Goal: Information Seeking & Learning: Check status

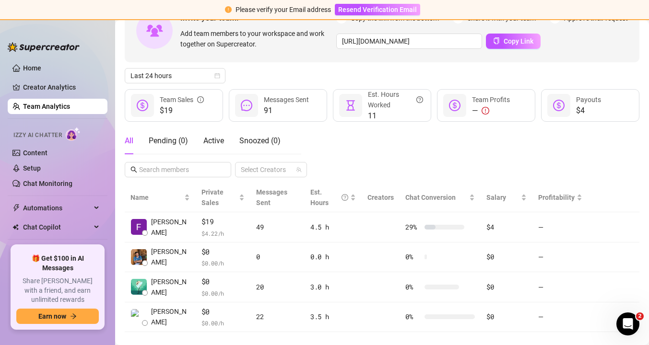
scroll to position [82, 0]
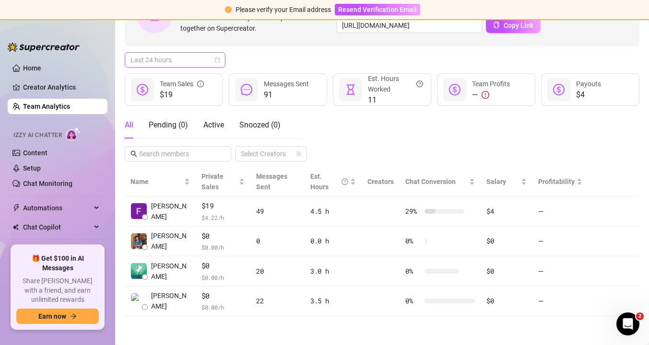
click at [153, 59] on span "Last 24 hours" at bounding box center [174, 60] width 89 height 14
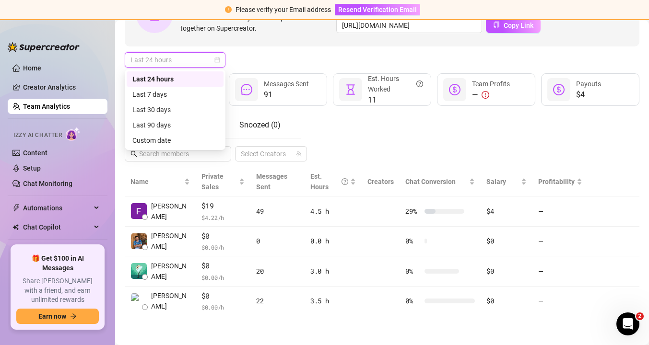
click at [155, 80] on div "Last 24 hours" at bounding box center [174, 79] width 85 height 11
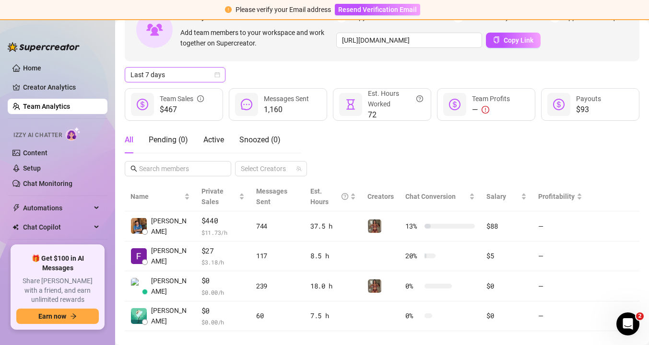
scroll to position [82, 0]
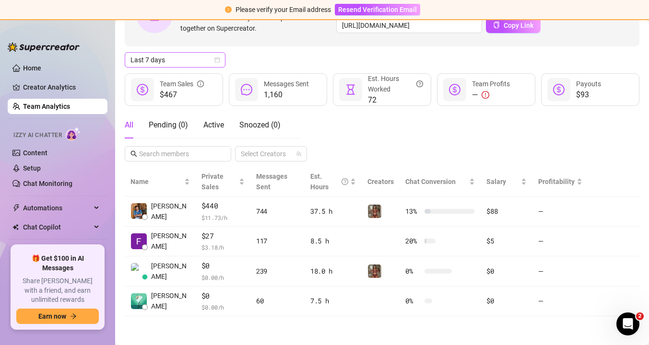
click at [169, 63] on span "Last 7 days" at bounding box center [174, 60] width 89 height 14
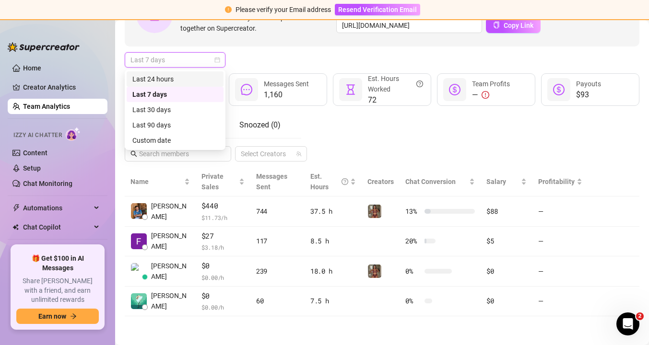
click at [169, 79] on div "Last 24 hours" at bounding box center [174, 79] width 85 height 11
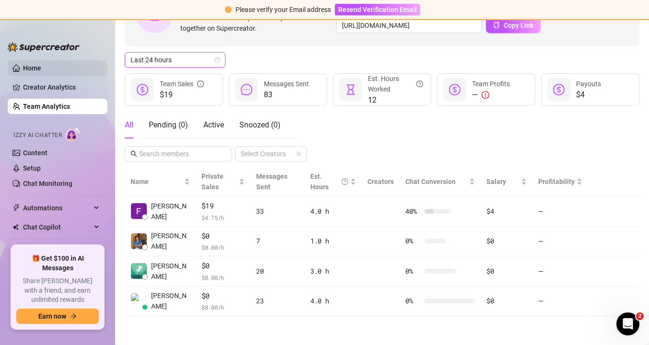
click at [23, 67] on link "Home" at bounding box center [32, 68] width 18 height 8
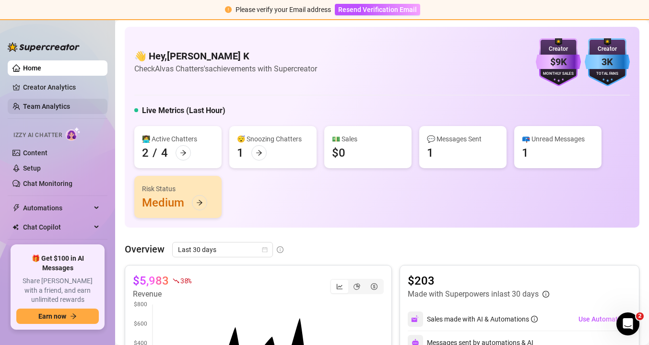
click at [48, 105] on link "Team Analytics" at bounding box center [46, 107] width 47 height 8
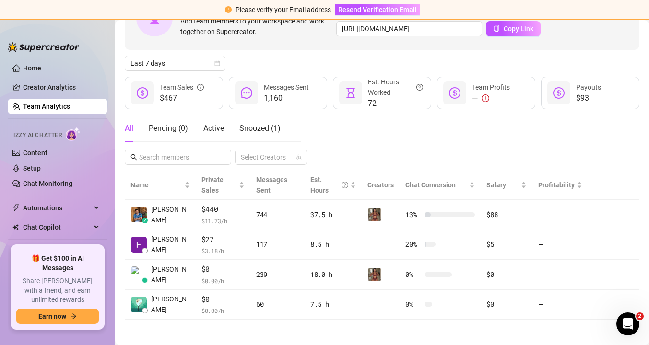
scroll to position [79, 0]
click at [187, 59] on span "Last 7 days" at bounding box center [174, 62] width 89 height 14
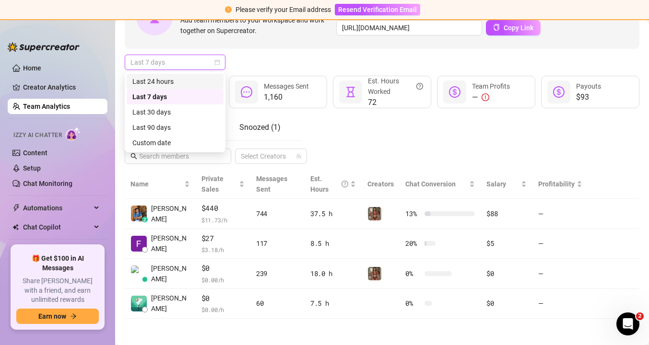
click at [168, 80] on div "Last 24 hours" at bounding box center [174, 81] width 85 height 11
